Goal: Task Accomplishment & Management: Complete application form

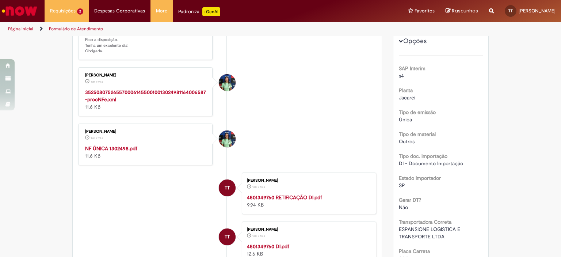
scroll to position [115, 0]
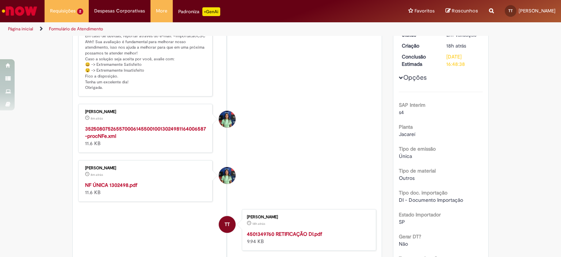
click at [110, 187] on strong "NF ÚNICA 1302498.pdf" at bounding box center [111, 184] width 52 height 7
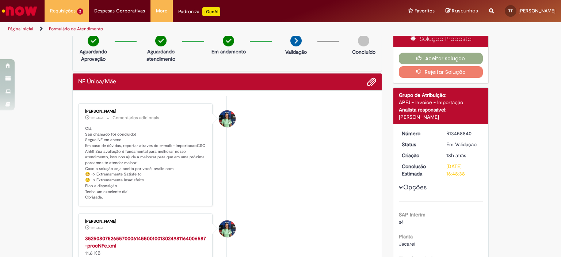
scroll to position [0, 0]
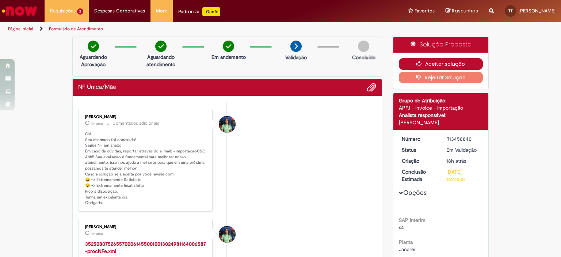
click at [447, 61] on button "Aceitar solução" at bounding box center [441, 64] width 84 height 12
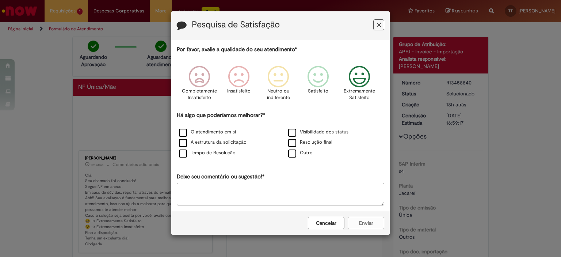
click at [356, 83] on icon "Feedback" at bounding box center [359, 77] width 27 height 22
click at [296, 132] on label "Visibilidade dos status" at bounding box center [318, 132] width 60 height 7
click at [294, 145] on label "Resolução final" at bounding box center [310, 142] width 44 height 7
click at [178, 152] on div "Tempo de Resolução" at bounding box center [226, 153] width 108 height 9
click at [183, 142] on label "A estrutura da solicitação" at bounding box center [213, 142] width 68 height 7
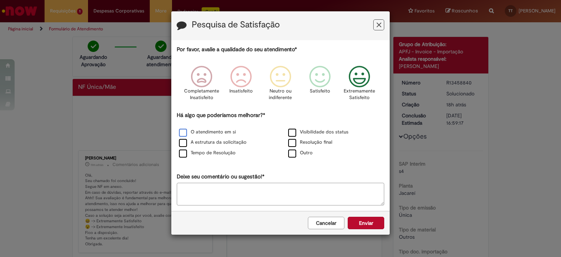
click at [185, 133] on label "O atendimento em si" at bounding box center [207, 132] width 57 height 7
click at [184, 151] on label "Tempo de Resolução" at bounding box center [207, 152] width 57 height 7
click at [366, 220] on button "Enviar" at bounding box center [366, 223] width 37 height 12
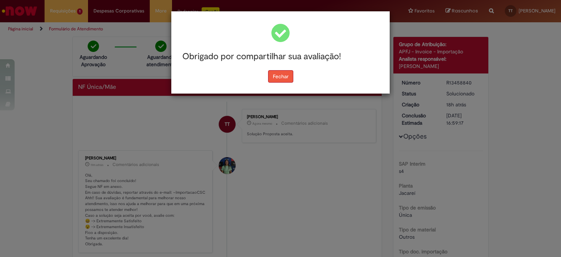
click at [285, 76] on button "Fechar" at bounding box center [280, 76] width 25 height 12
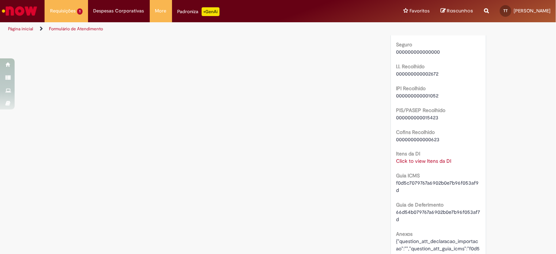
scroll to position [511, 0]
